Goal: Task Accomplishment & Management: Manage account settings

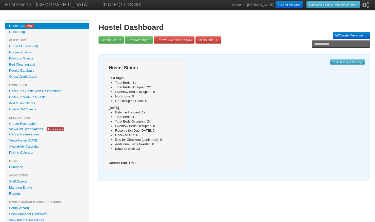
click at [31, 129] on link "View/Edit Reservations" at bounding box center [25, 128] width 41 height 5
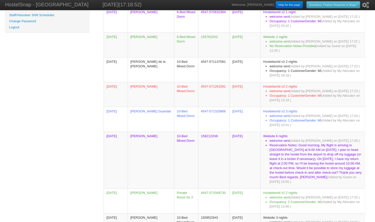
scroll to position [226, 0]
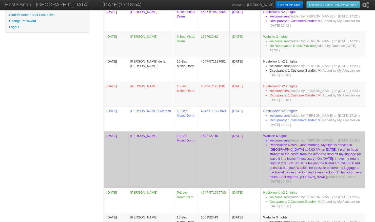
click at [159, 133] on td "[PERSON_NAME]" at bounding box center [151, 159] width 47 height 57
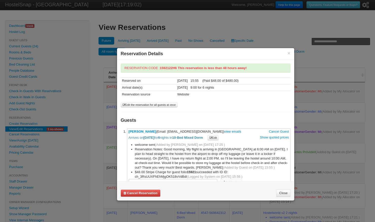
drag, startPoint x: 215, startPoint y: 130, endPoint x: 170, endPoint y: 130, distance: 45.1
click at [170, 130] on span "Agustin Bericiartua (Email: bericiartuaagustin@gmail.com) view emails Cancel Gu…" at bounding box center [209, 135] width 160 height 11
copy span "bericiartuaagustin@gmail.com"
click at [284, 191] on link "Close" at bounding box center [283, 193] width 14 height 7
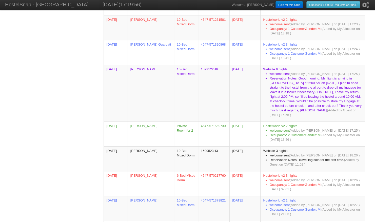
scroll to position [293, 0]
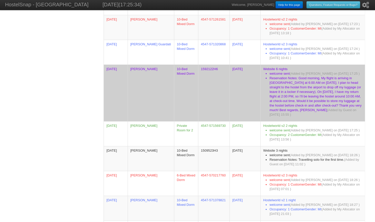
click at [278, 88] on li "Reservation Notes: Good morning, My flight is arriving in NYC at 6:00 AM on Aug…" at bounding box center [315, 96] width 93 height 41
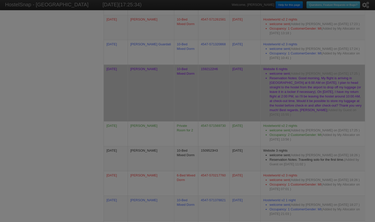
scroll to position [0, 0]
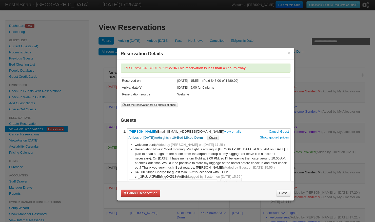
click at [137, 133] on li "**********" at bounding box center [208, 159] width 163 height 63
click at [135, 130] on link "[PERSON_NAME]" at bounding box center [143, 132] width 28 height 4
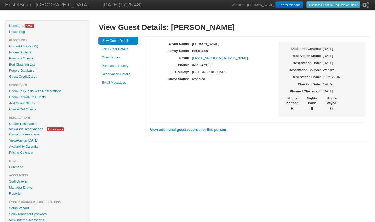
click at [107, 59] on link "Guest Notes" at bounding box center [119, 58] width 40 height 8
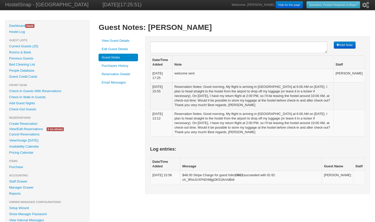
click at [159, 47] on textarea at bounding box center [238, 48] width 177 height 12
type textarea "**********"
click at [347, 43] on button "Add Note" at bounding box center [345, 45] width 22 height 7
